Goal: Communication & Community: Answer question/provide support

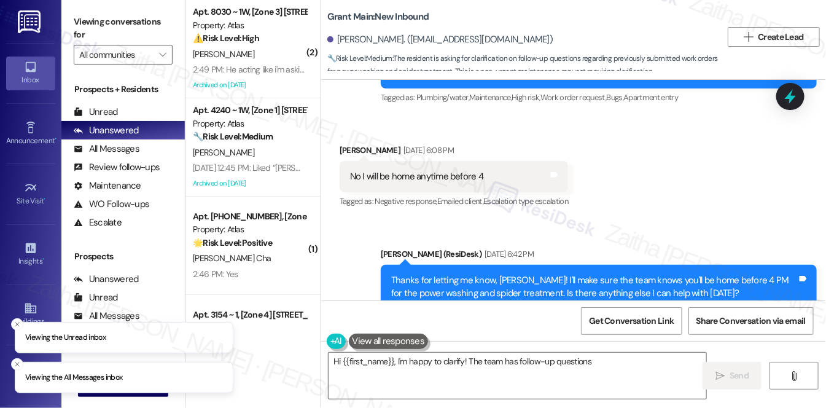
scroll to position [2477, 0]
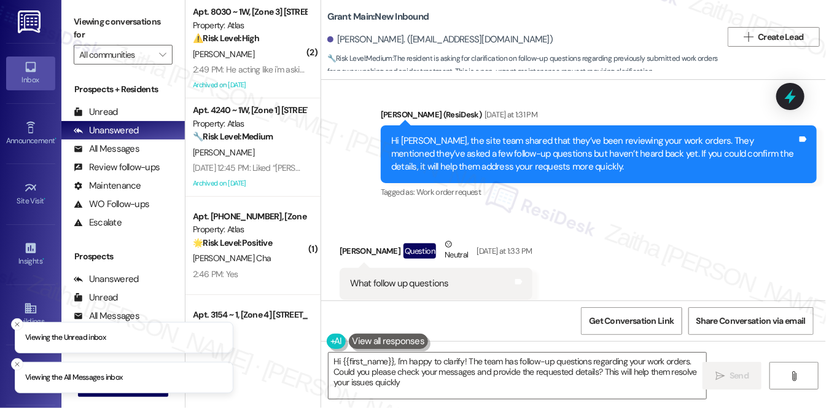
type textarea "Hi {{first_name}}, I'm happy to clarify! The team has follow-up questions regar…"
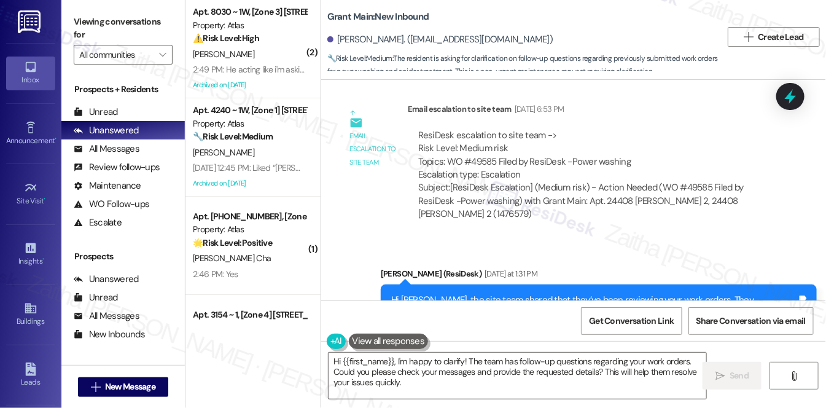
scroll to position [2310, 0]
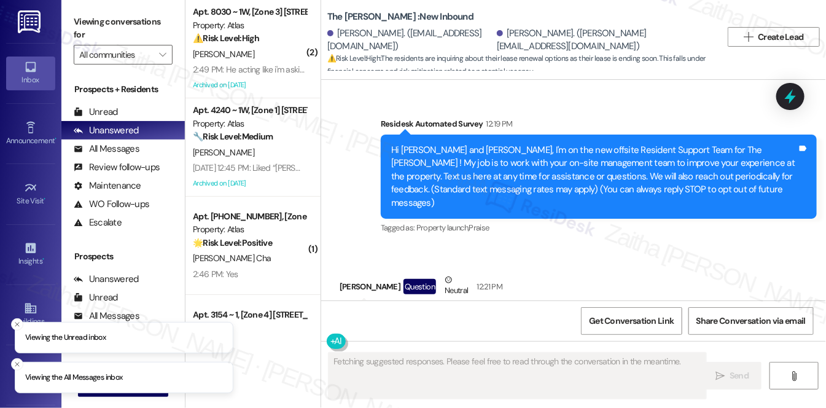
scroll to position [256, 0]
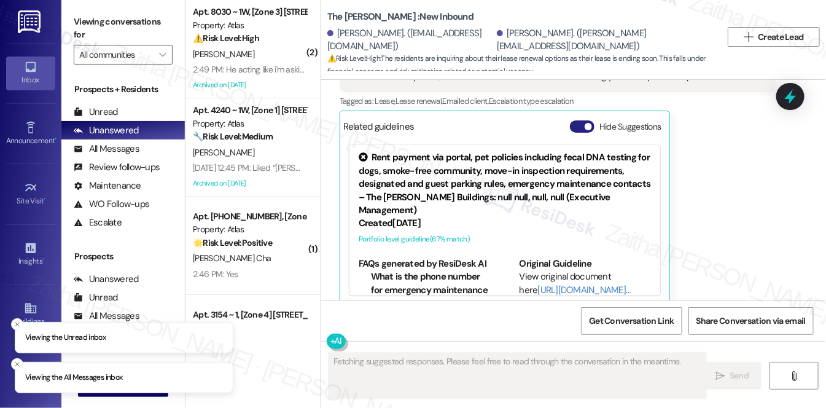
click at [580, 120] on button "Hide Suggestions" at bounding box center [582, 126] width 25 height 12
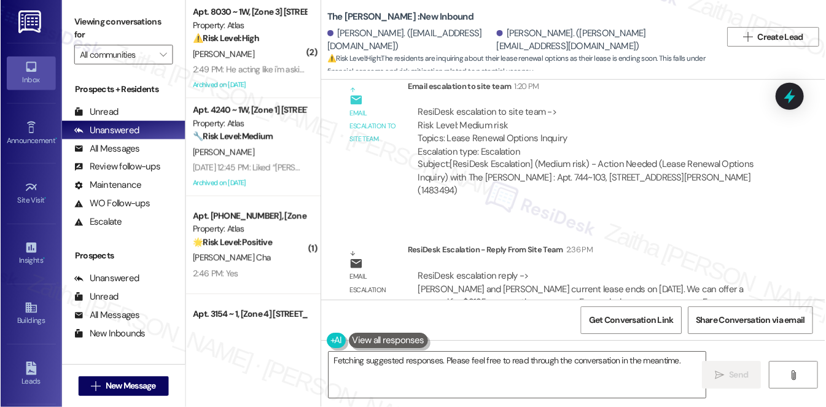
scroll to position [652, 0]
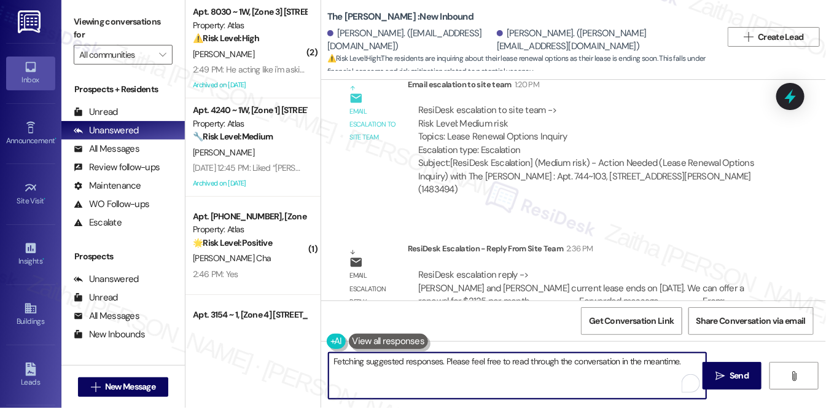
drag, startPoint x: 332, startPoint y: 364, endPoint x: 655, endPoint y: 378, distance: 323.4
click at [655, 378] on textarea "Hi {{first_name}}, I understand you're looking for lease renewal options. I'm h…" at bounding box center [518, 376] width 378 height 46
type textarea "Hi {{first_name}}, I understand you're looking for lease renewal options. I'm h…"
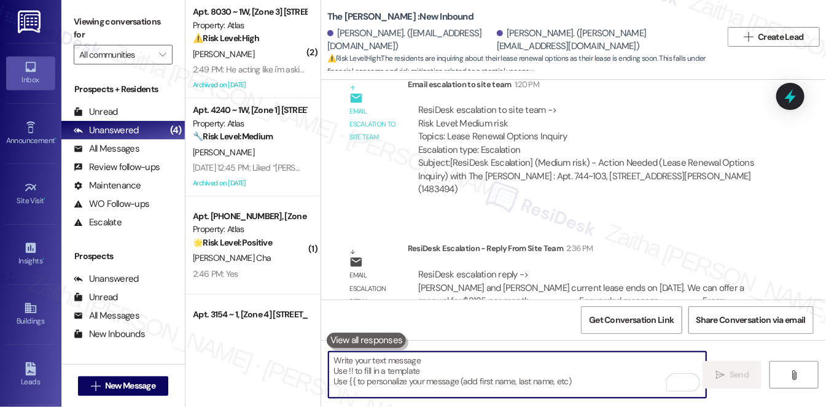
paste textarea "I heard back from the team and confirmed that your lease is set to end on Novem…"
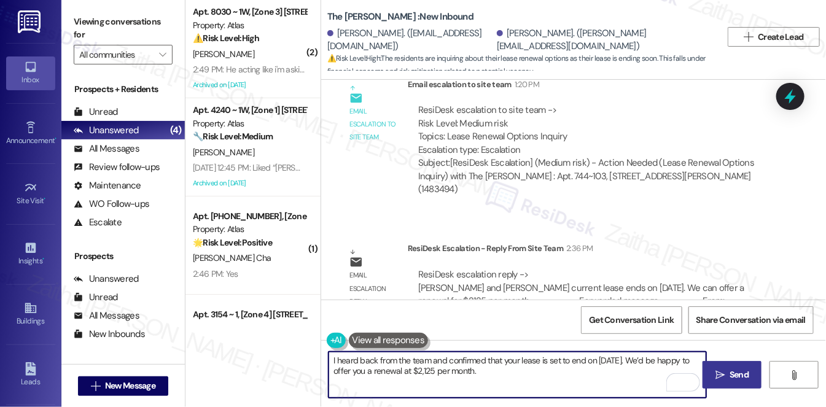
type textarea "I heard back from the team and confirmed that your lease is set to end on Novem…"
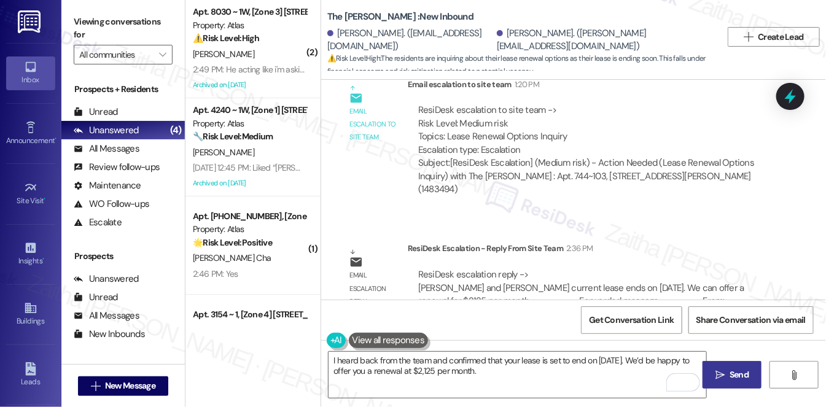
click at [725, 377] on span " Send" at bounding box center [732, 374] width 39 height 13
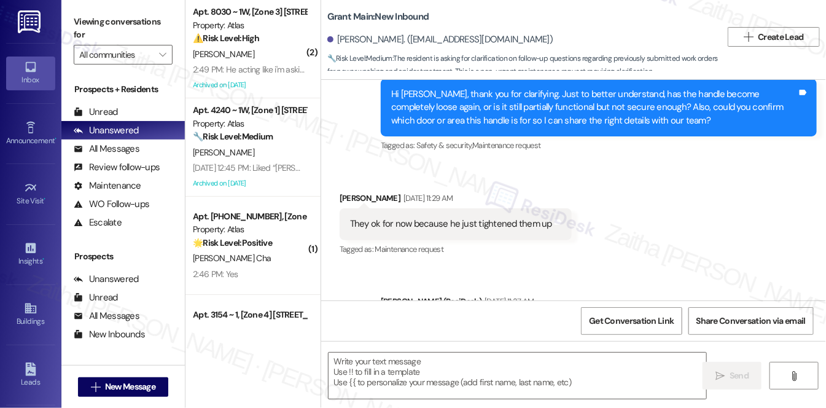
type textarea "Fetching suggested responses. Please feel free to read through the conversation…"
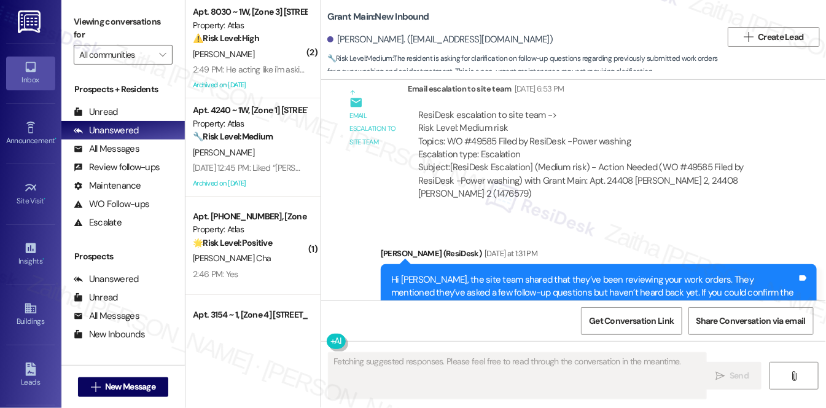
scroll to position [2477, 0]
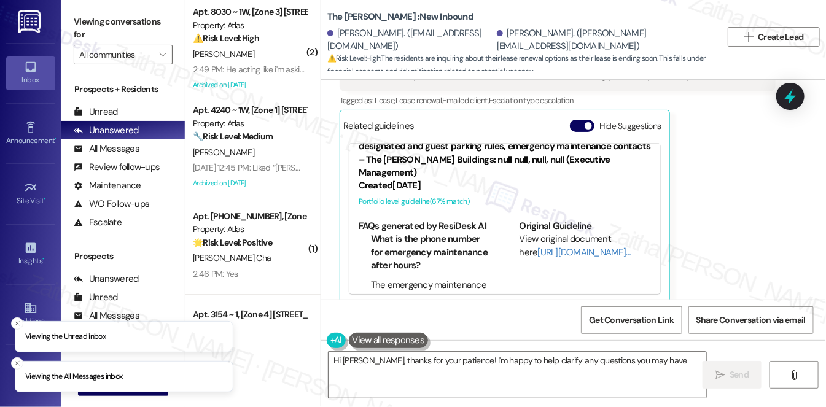
scroll to position [55, 0]
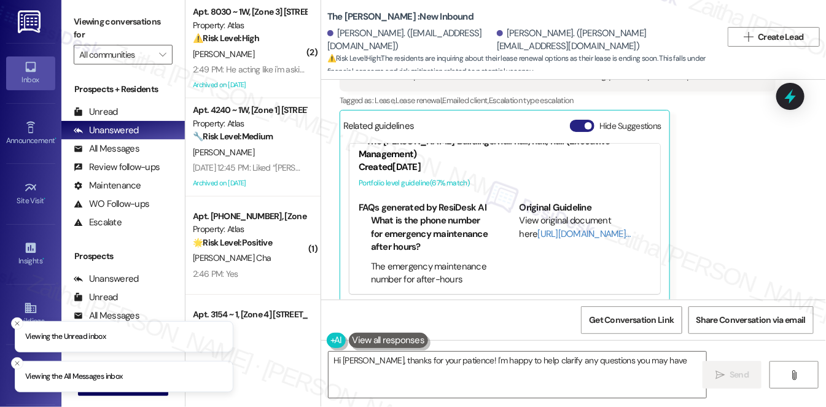
click at [580, 120] on button "Hide Suggestions" at bounding box center [582, 126] width 25 height 12
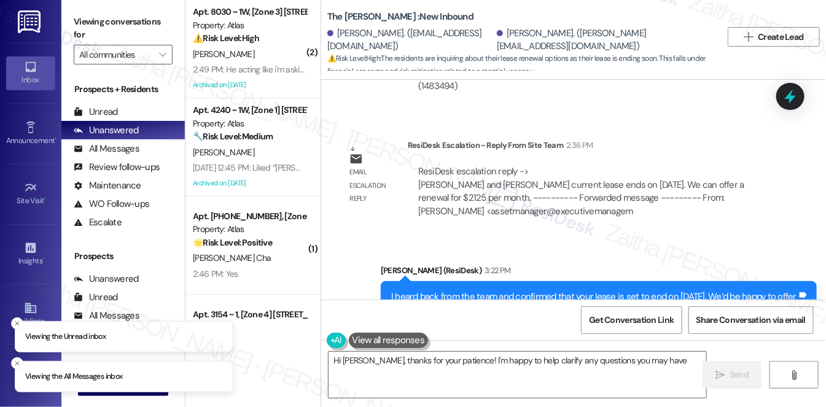
scroll to position [769, 0]
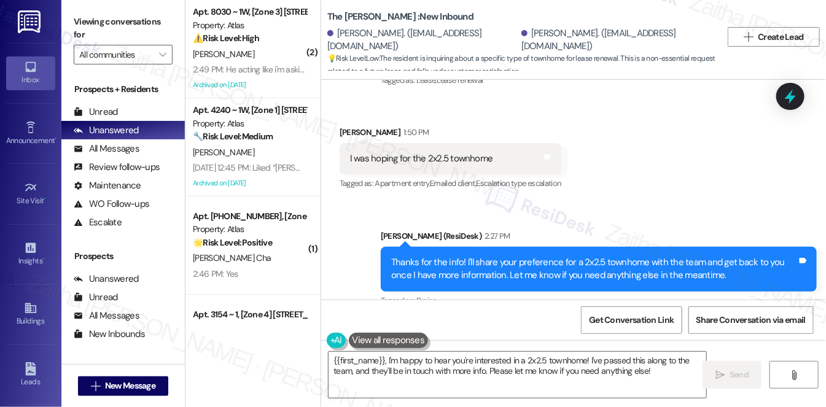
scroll to position [442, 0]
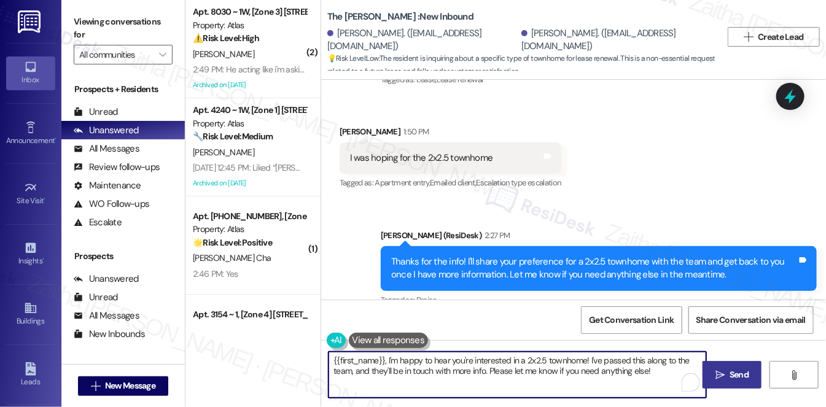
drag, startPoint x: 332, startPoint y: 362, endPoint x: 713, endPoint y: 378, distance: 381.7
click at [720, 380] on div "{{first_name}}, I'm happy to hear you're interested in a 2x2.5 townhome! I've p…" at bounding box center [573, 386] width 505 height 92
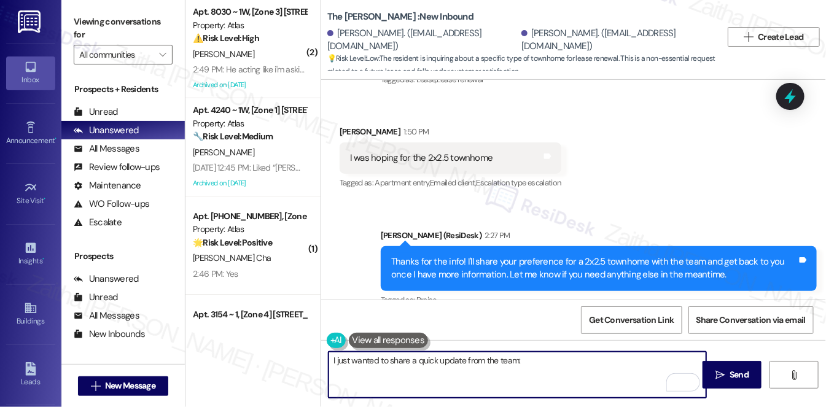
paste textarea "2x2.5 Townhouses are starting at $2225.00 for the monthly base rent, additional…"
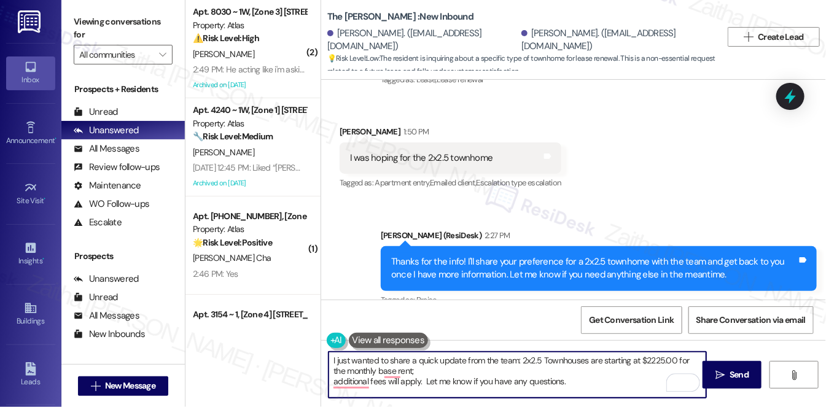
click at [331, 383] on textarea "I just wanted to share a quick update from the team: 2x2.5 Townhouses are start…" at bounding box center [518, 375] width 378 height 46
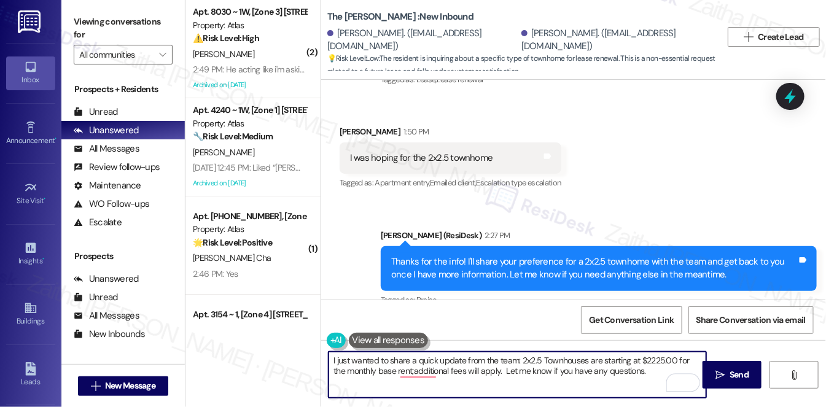
type textarea "I just wanted to share a quick update from the team: 2x2.5 Townhouses are start…"
drag, startPoint x: 329, startPoint y: 357, endPoint x: 659, endPoint y: 380, distance: 330.6
click at [659, 380] on textarea "I just wanted to share a quick update from the team: 2x2.5 Townhouses are start…" at bounding box center [518, 375] width 378 height 46
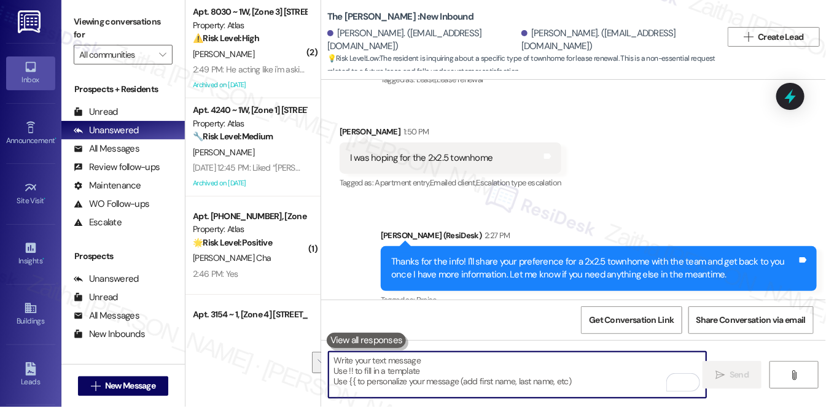
paste textarea "I wanted to share a quick update from the team: the 2x2.5 townhomes are startin…"
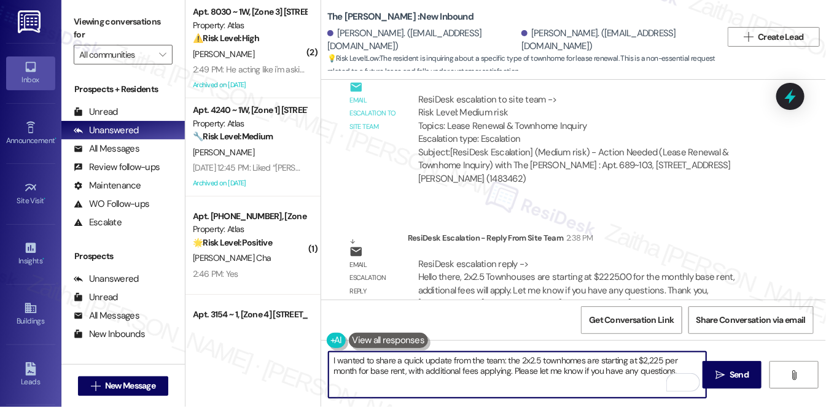
scroll to position [723, 0]
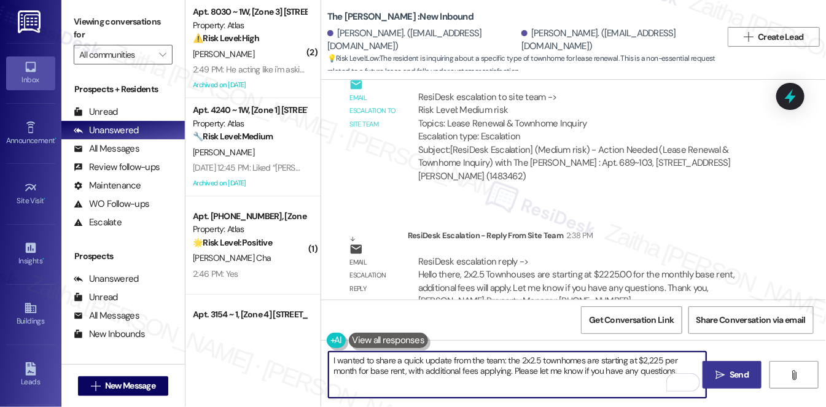
type textarea "I wanted to share a quick update from the team: the 2x2.5 townhomes are startin…"
click at [742, 365] on button " Send" at bounding box center [733, 375] width 60 height 28
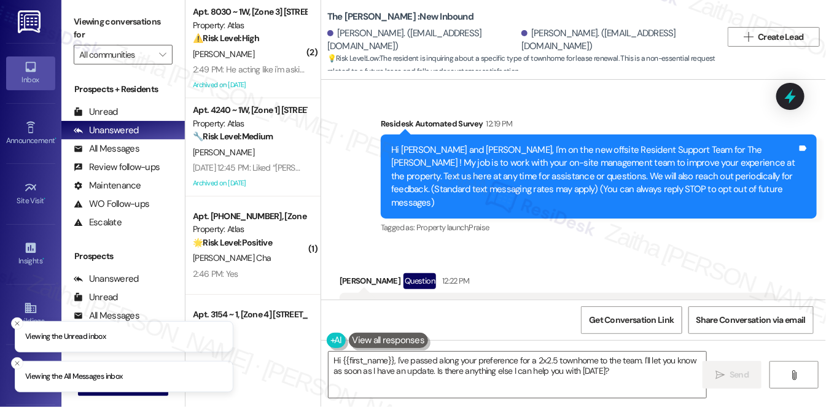
scroll to position [330, 0]
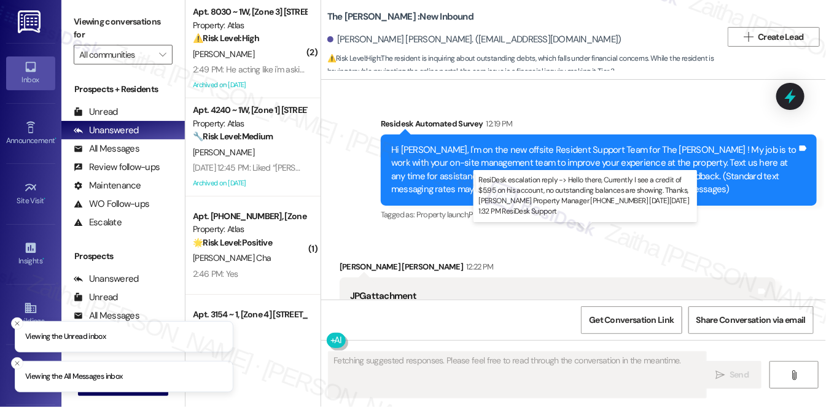
scroll to position [1132, 0]
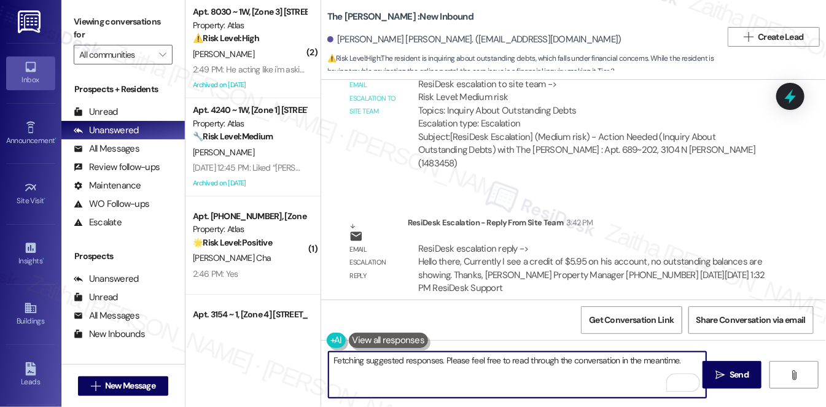
drag, startPoint x: 332, startPoint y: 359, endPoint x: 642, endPoint y: 375, distance: 309.9
click at [642, 375] on textarea "Hi {{first_name}}, I understand online portals can be confusing. I'm happy to h…" at bounding box center [518, 375] width 378 height 46
paste textarea "Currently I see a credit of $5.95 on his account, no outstanding balances are s…"
click at [496, 356] on textarea "Just a quick update from the team: Currently, I see a credit of $5.95 on his ac…" at bounding box center [518, 375] width 378 height 46
click at [593, 362] on textarea "Just a quick update from the team: Currently, we see a credit of $5.95 on his a…" at bounding box center [518, 375] width 378 height 46
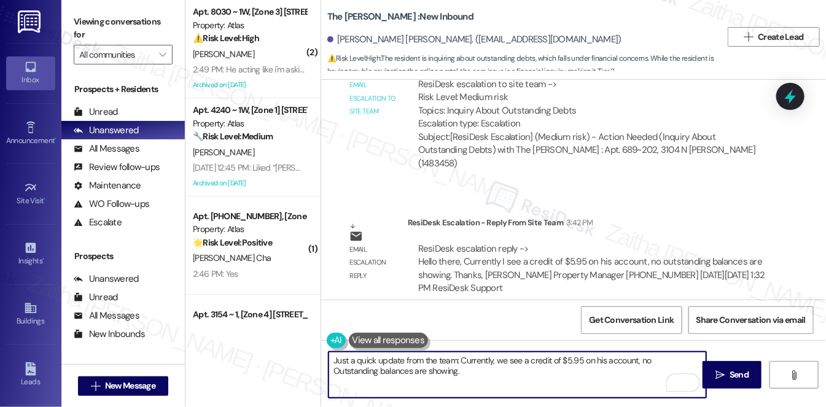
click at [599, 356] on textarea "Just a quick update from the team: Currently, we see a credit of $5.95 on his a…" at bounding box center [518, 375] width 378 height 46
type textarea "Just a quick update from the team: Currently, we see a credit of $5.95 on your …"
drag, startPoint x: 329, startPoint y: 362, endPoint x: 485, endPoint y: 368, distance: 155.5
click at [485, 368] on textarea "Just a quick update from the team: Currently, we see a credit of $5.95 on your …" at bounding box center [518, 375] width 378 height 46
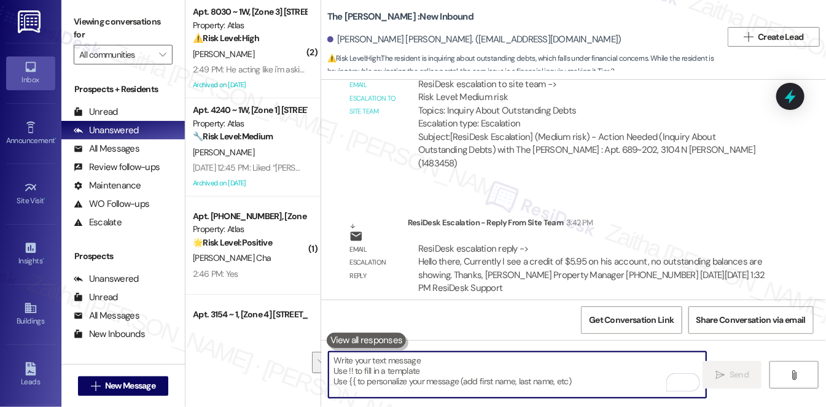
paste textarea "Just a quick update from the team: we’re currently showing a credit of $5.95 on…"
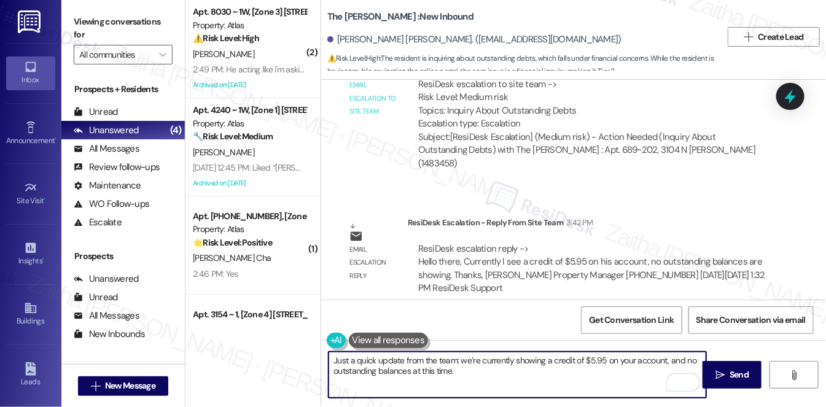
type textarea "Just a quick update from the team: we’re currently showing a credit of $5.95 on…"
click at [413, 368] on textarea "Just a quick update from the team: we’re currently showing a credit of $5.95 on…" at bounding box center [518, 375] width 378 height 46
click at [468, 369] on textarea "Just a quick update from the team: we’re currently showing a credit of $5.95 on…" at bounding box center [518, 375] width 378 height 46
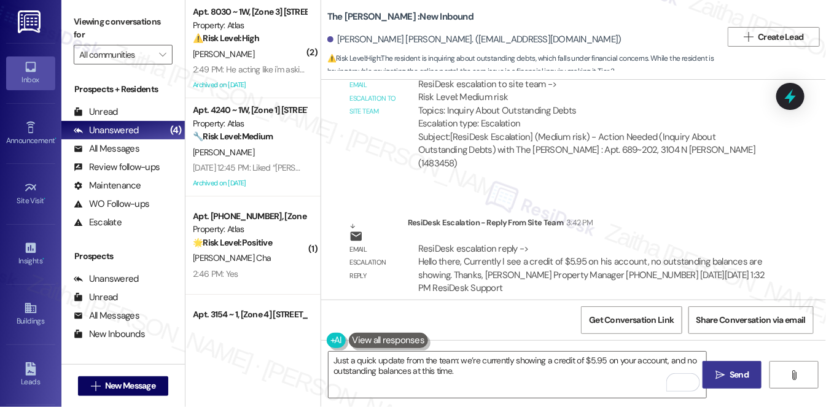
click at [735, 379] on span "Send" at bounding box center [739, 374] width 19 height 13
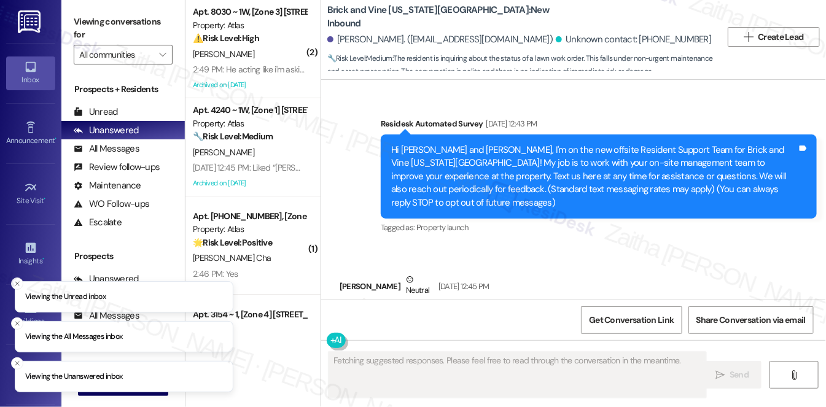
scroll to position [6056, 0]
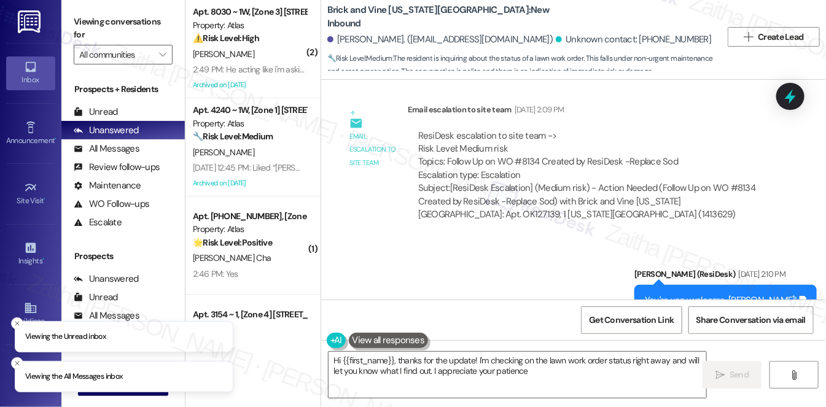
type textarea "Hi {{first_name}}, thanks for the update! I'm checking on the lawn work order s…"
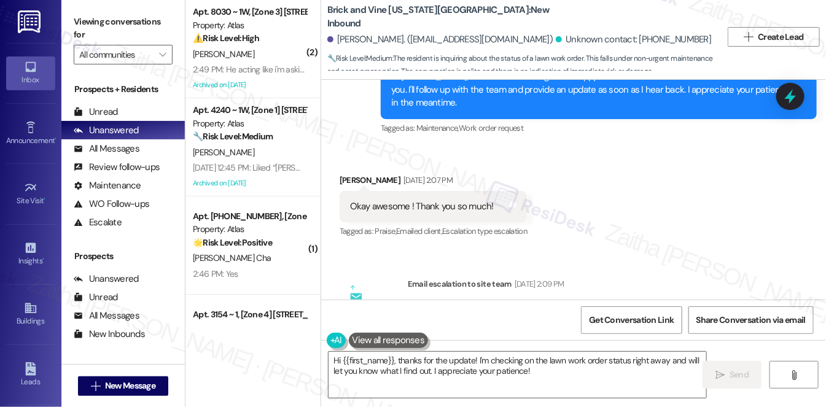
scroll to position [5721, 0]
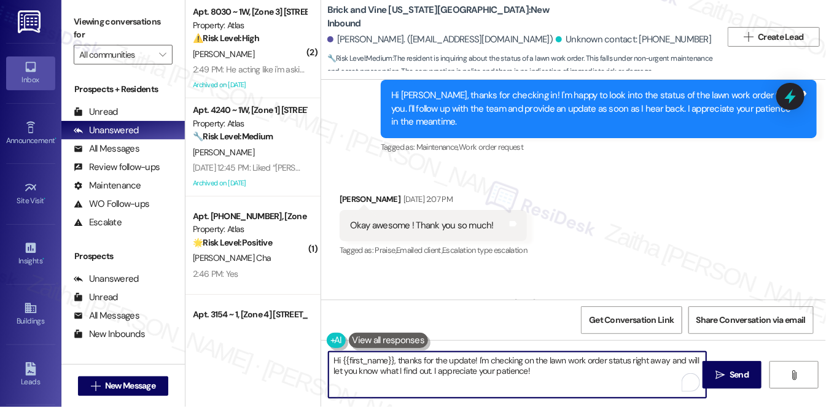
drag, startPoint x: 395, startPoint y: 361, endPoint x: 549, endPoint y: 379, distance: 155.2
click at [549, 379] on textarea "Hi {{first_name}}, thanks for the update! I'm checking on the lawn work order s…" at bounding box center [518, 375] width 378 height 46
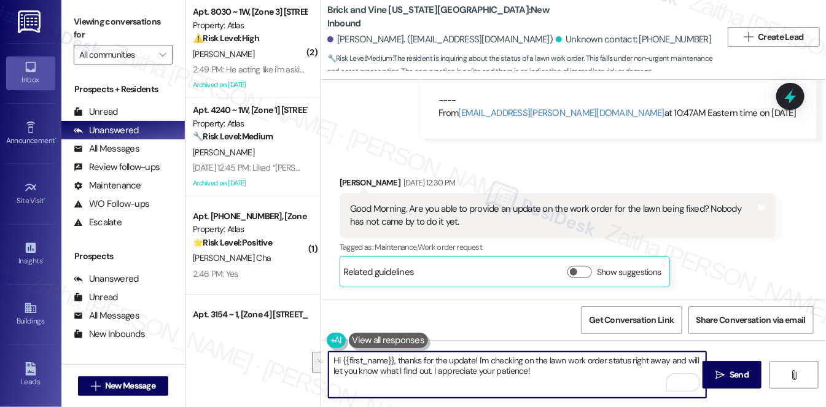
scroll to position [5442, 0]
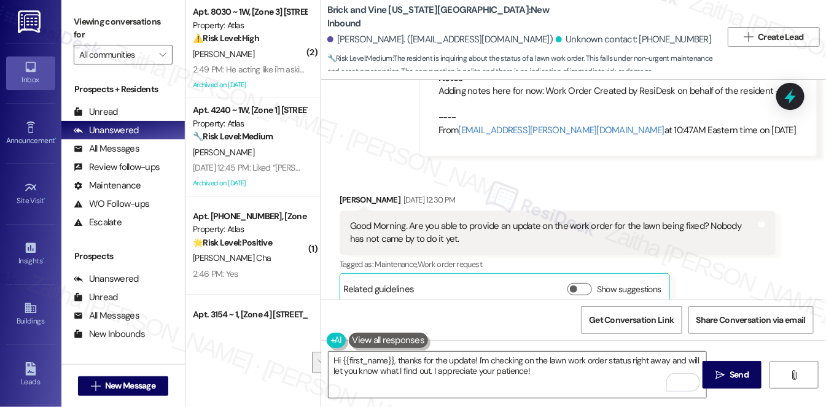
click at [350, 193] on div "[PERSON_NAME] [DATE] 12:30 PM" at bounding box center [558, 201] width 436 height 17
copy div "[PERSON_NAME]"
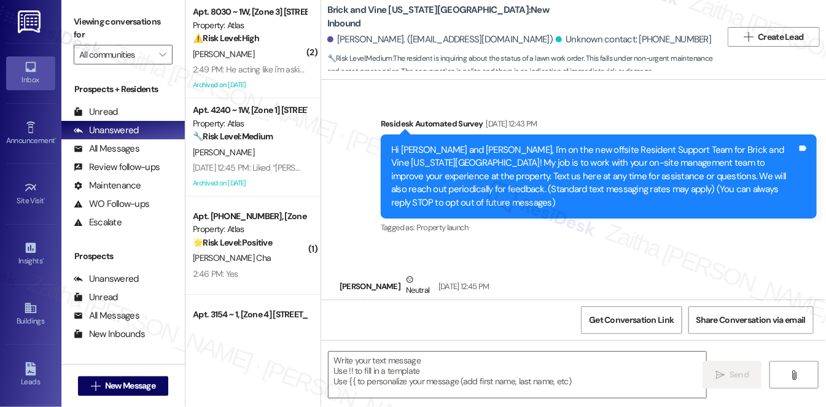
scroll to position [6056, 0]
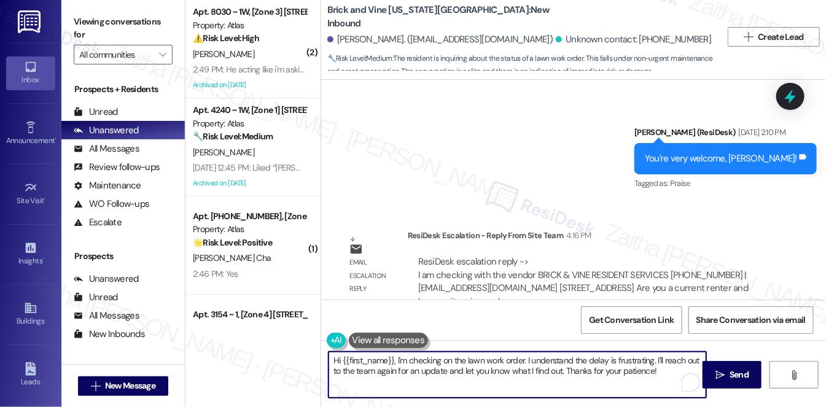
drag, startPoint x: 397, startPoint y: 362, endPoint x: 677, endPoint y: 387, distance: 281.1
click at [677, 387] on textarea "Hi {{first_name}}, I'm checking on the lawn work order. I understand the delay …" at bounding box center [518, 375] width 378 height 46
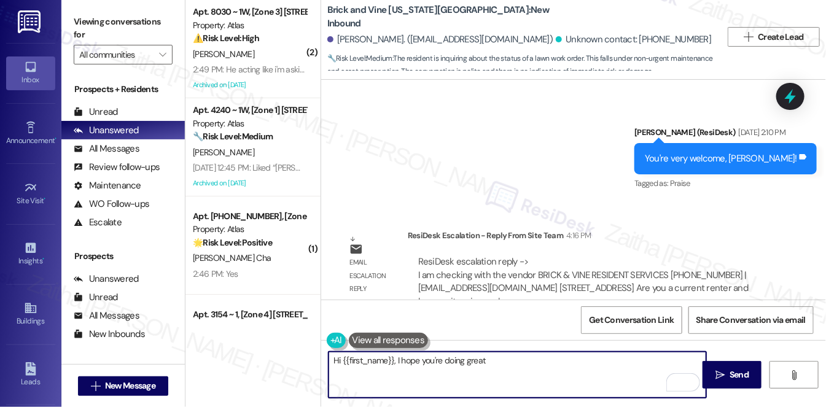
click at [474, 358] on textarea "Hi {{first_name}}, I hope you're doing great" at bounding box center [518, 375] width 378 height 46
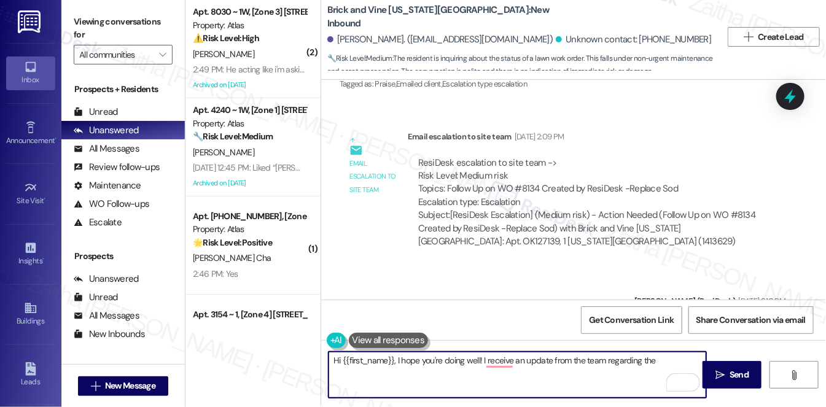
scroll to position [5889, 0]
click at [641, 362] on textarea "Hi {{first_name}}, I hope you're doing well! I received an update from the team…" at bounding box center [518, 375] width 378 height 46
click at [658, 362] on textarea "Hi {{first_name}}, I hope you're doing well! I received an update from the team…" at bounding box center [518, 375] width 378 height 46
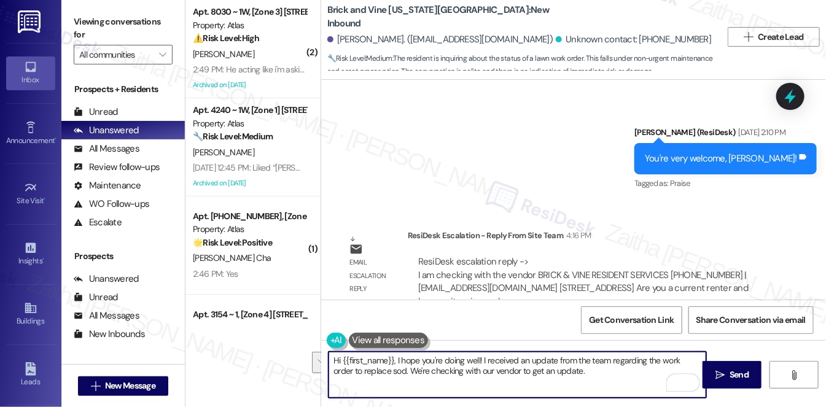
drag, startPoint x: 335, startPoint y: 362, endPoint x: 574, endPoint y: 387, distance: 240.2
click at [574, 387] on textarea "Hi {{first_name}}, I hope you're doing well! I received an update from the team…" at bounding box center [518, 375] width 378 height 46
type textarea "H"
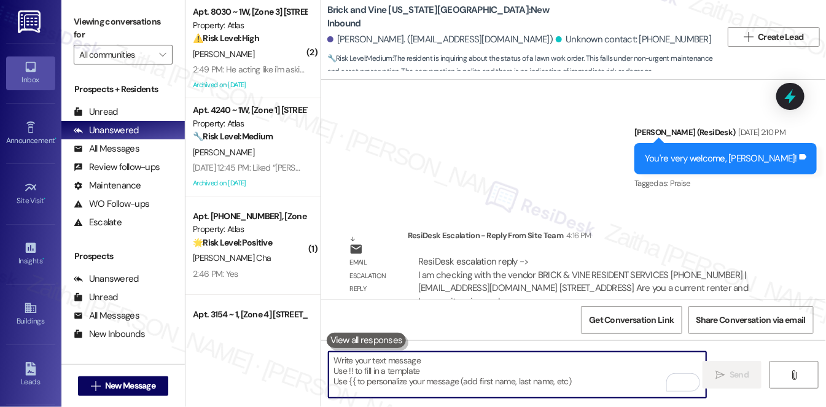
paste textarea "Hi {{first_name}}, I hope you’re doing well! I wanted to give you an update reg…"
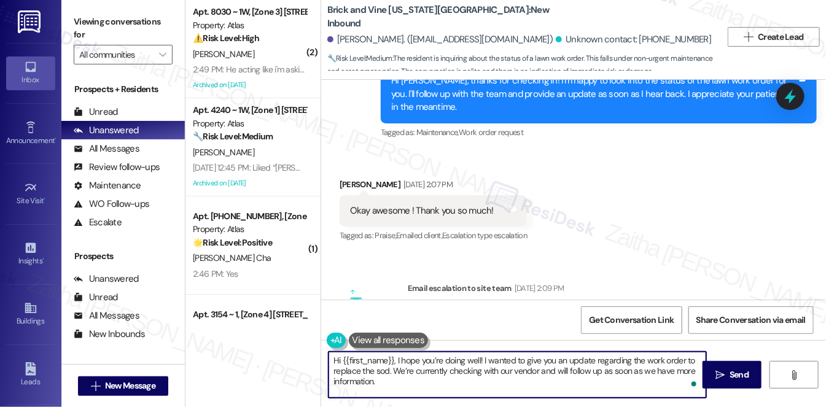
scroll to position [5721, 0]
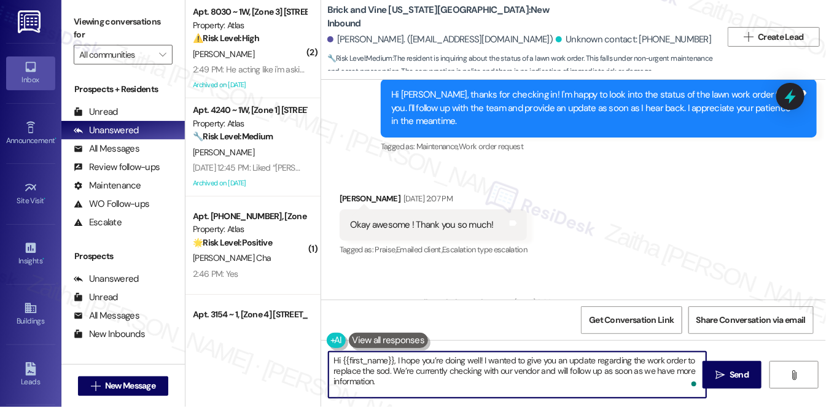
click at [349, 192] on div "Anne Foster Sep 16, 2025 at 2:07 PM" at bounding box center [434, 200] width 188 height 17
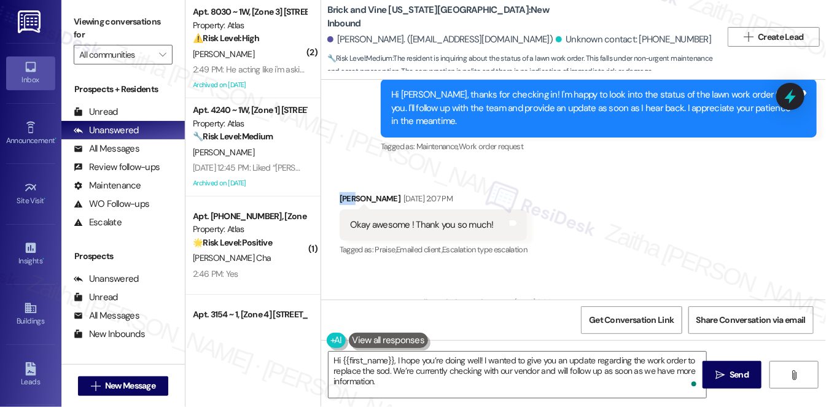
click at [349, 192] on div "Anne Foster Sep 16, 2025 at 2:07 PM" at bounding box center [434, 200] width 188 height 17
copy div "Anne"
click at [383, 357] on textarea "Hi {{first_name}}, I hope you’re doing well! I wanted to give you an update reg…" at bounding box center [518, 375] width 378 height 46
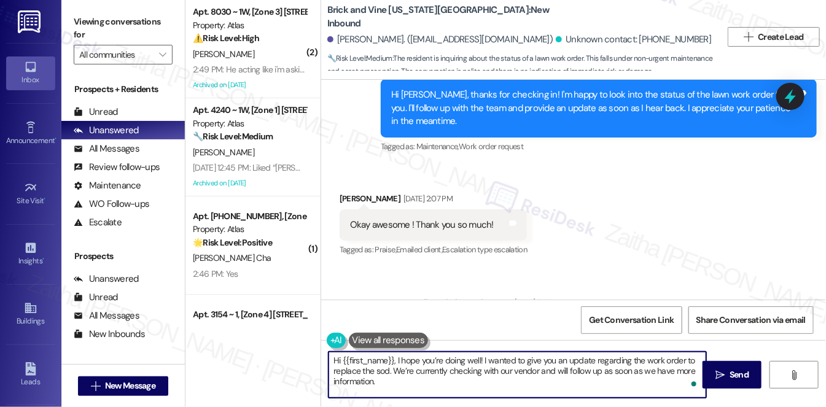
click at [383, 357] on textarea "Hi {{first_name}}, I hope you’re doing well! I wanted to give you an update reg…" at bounding box center [518, 375] width 378 height 46
paste textarea "Anne"
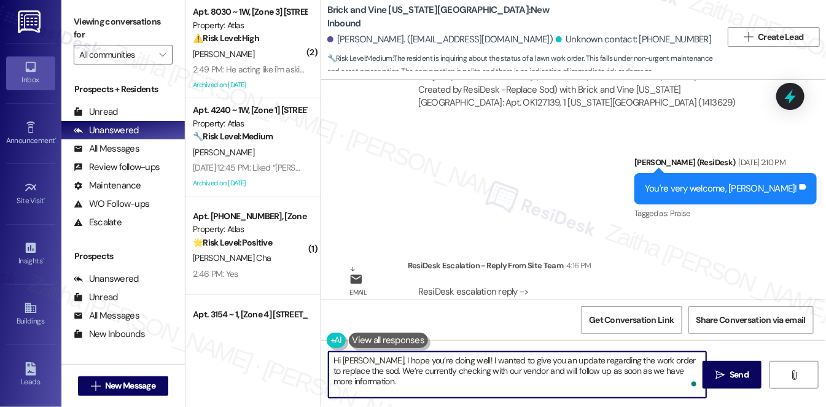
scroll to position [6056, 0]
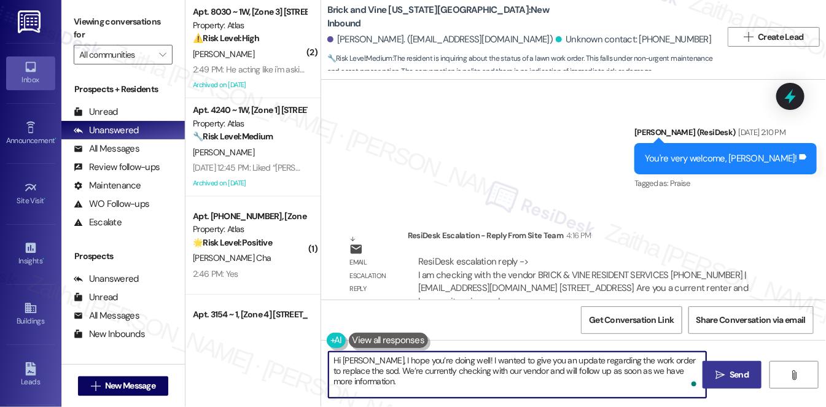
type textarea "Hi [PERSON_NAME], I hope you’re doing well! I wanted to give you an update rega…"
click at [738, 373] on span "Send" at bounding box center [739, 374] width 19 height 13
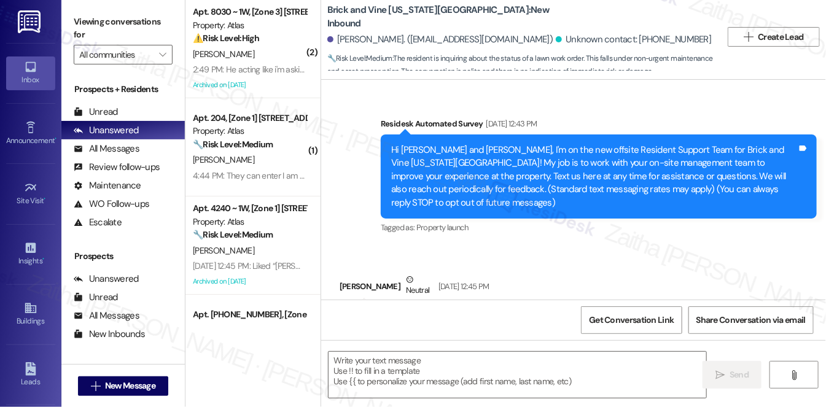
scroll to position [6173, 0]
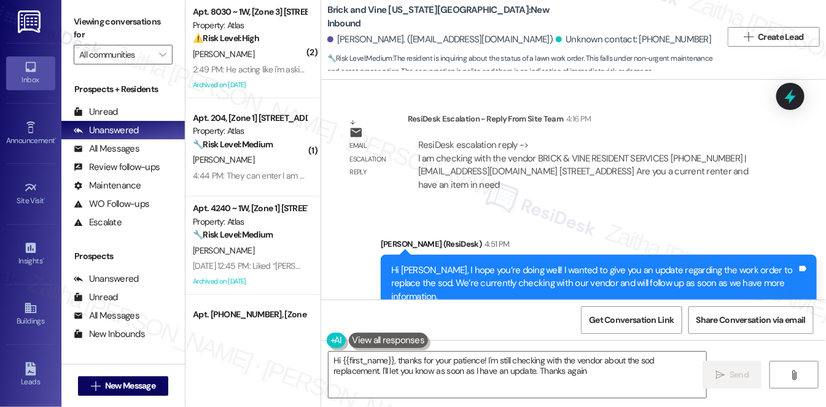
type textarea "Hi {{first_name}}, thanks for your patience! I'm still checking with the vendor…"
